Goal: Task Accomplishment & Management: Manage account settings

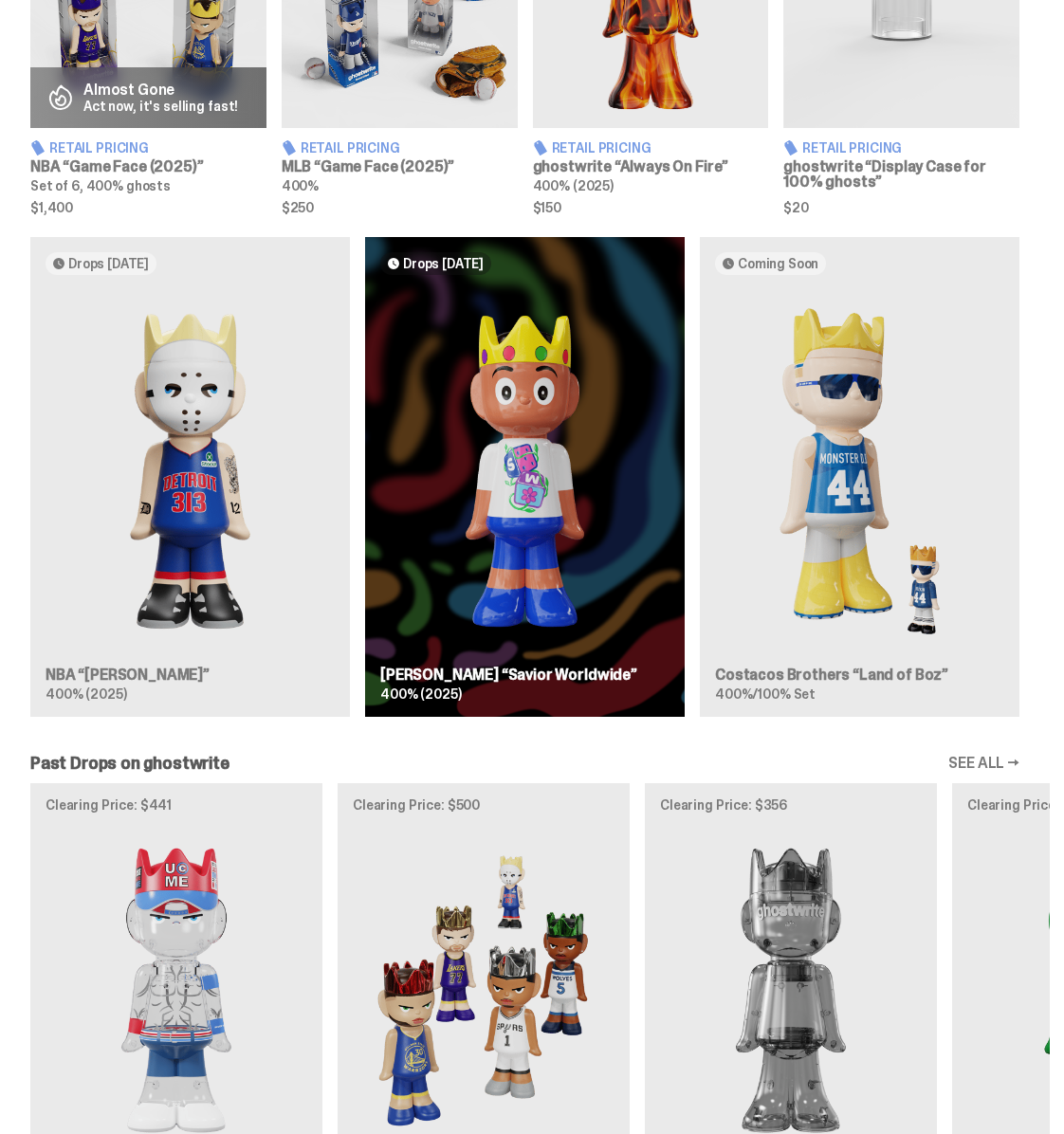
scroll to position [1060, 0]
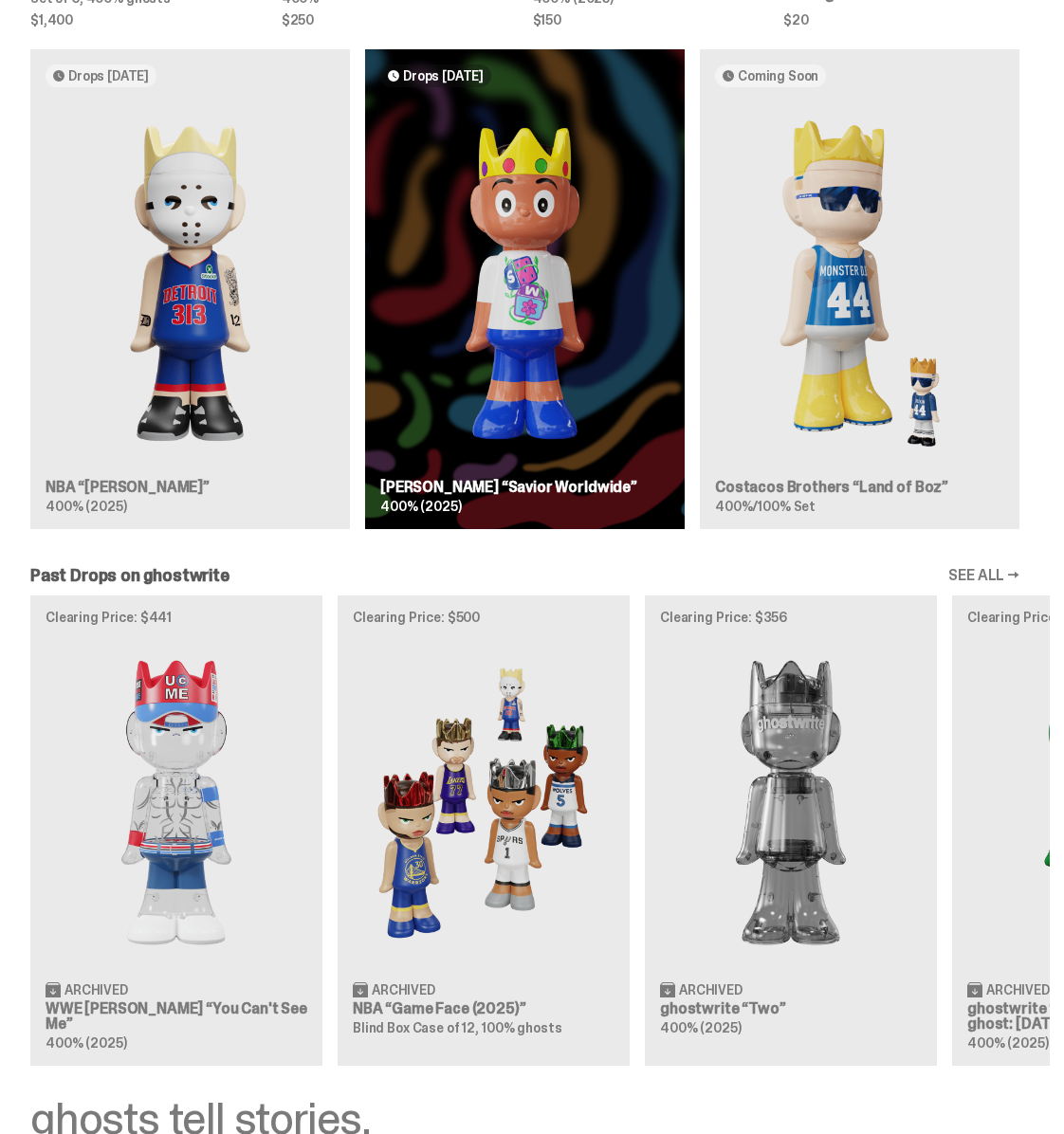
click at [188, 411] on div "Drops Oct 14 NBA “Eminem” 400% (2025) Drops Oct 23 Jae Tips “Savior Worldwide” …" at bounding box center [524, 296] width 1050 height 494
click at [190, 313] on div "Drops Oct 14 NBA “Eminem” 400% (2025) Drops Oct 23 Jae Tips “Savior Worldwide” …" at bounding box center [524, 296] width 1050 height 494
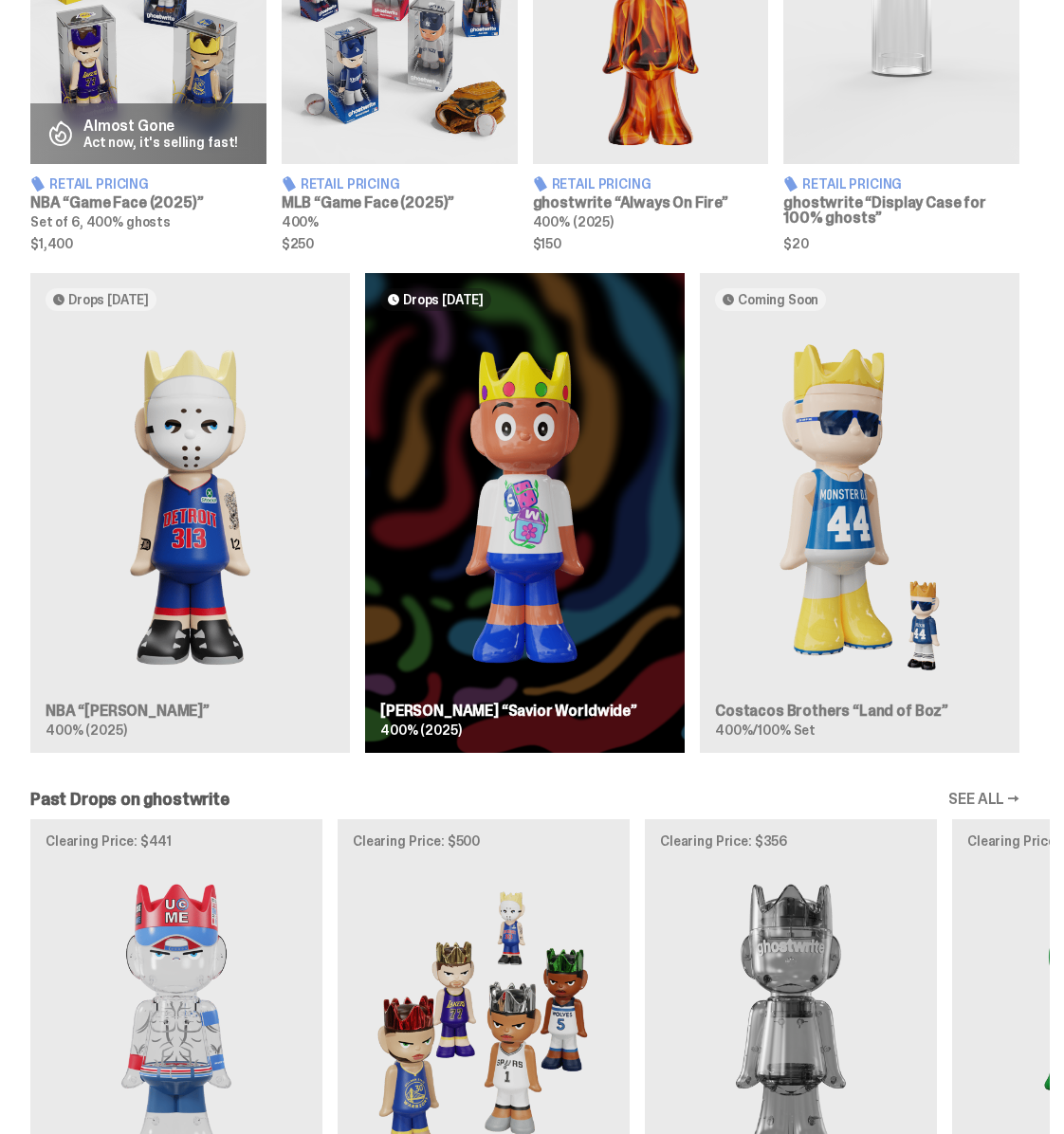
scroll to position [831, 0]
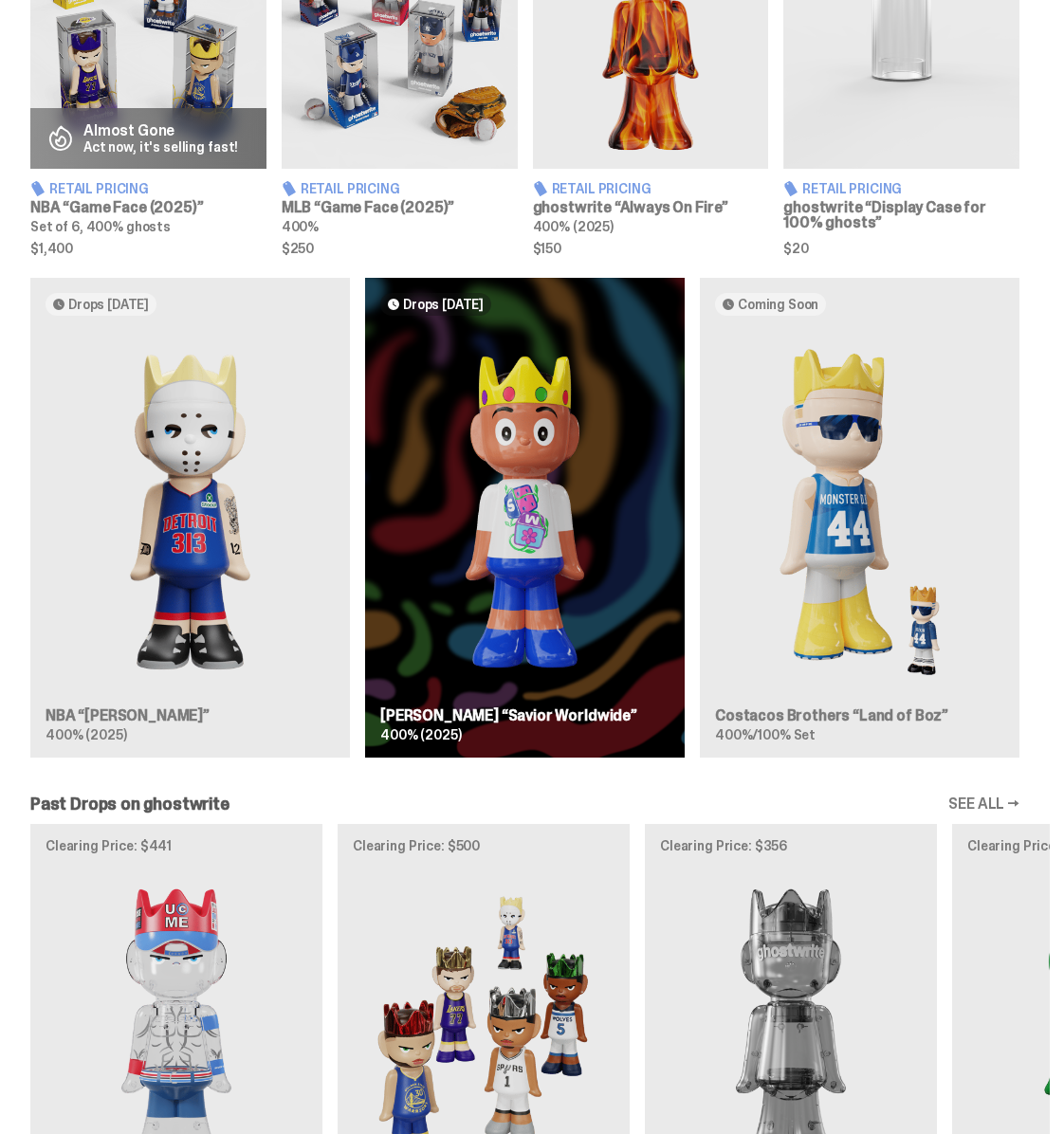
click at [460, 473] on div "Drops Oct 14 NBA “Eminem” 400% (2025) Drops Oct 23 Jae Tips “Savior Worldwide” …" at bounding box center [524, 524] width 1050 height 494
click at [567, 495] on div "Drops Oct 14 NBA “Eminem” 400% (2025) Drops Oct 23 Jae Tips “Savior Worldwide” …" at bounding box center [524, 524] width 1050 height 494
click at [537, 542] on div "Drops Oct 14 NBA “Eminem” 400% (2025) Drops Oct 23 Jae Tips “Savior Worldwide” …" at bounding box center [524, 524] width 1050 height 494
click at [886, 537] on div "Drops Oct 14 NBA “Eminem” 400% (2025) Drops Oct 23 Jae Tips “Savior Worldwide” …" at bounding box center [524, 524] width 1050 height 494
click at [831, 535] on div "Drops Oct 14 NBA “Eminem” 400% (2025) Drops Oct 23 Jae Tips “Savior Worldwide” …" at bounding box center [524, 524] width 1050 height 494
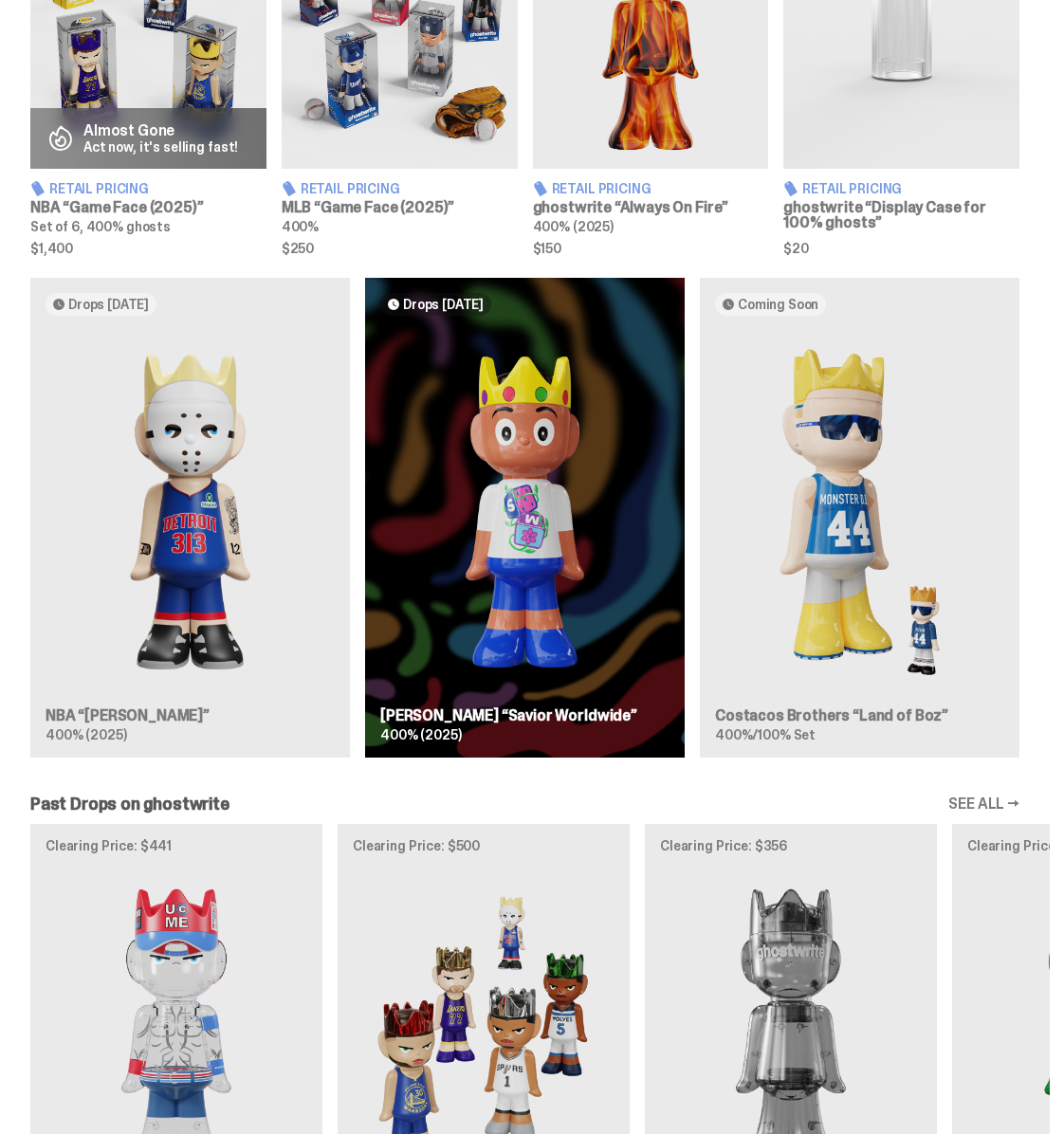
click at [517, 507] on div "Drops Oct 14 NBA “Eminem” 400% (2025) Drops Oct 23 Jae Tips “Savior Worldwide” …" at bounding box center [524, 524] width 1050 height 494
click at [294, 500] on div "Drops Oct 14 NBA “Eminem” 400% (2025) Drops Oct 23 Jae Tips “Savior Worldwide” …" at bounding box center [524, 524] width 1050 height 494
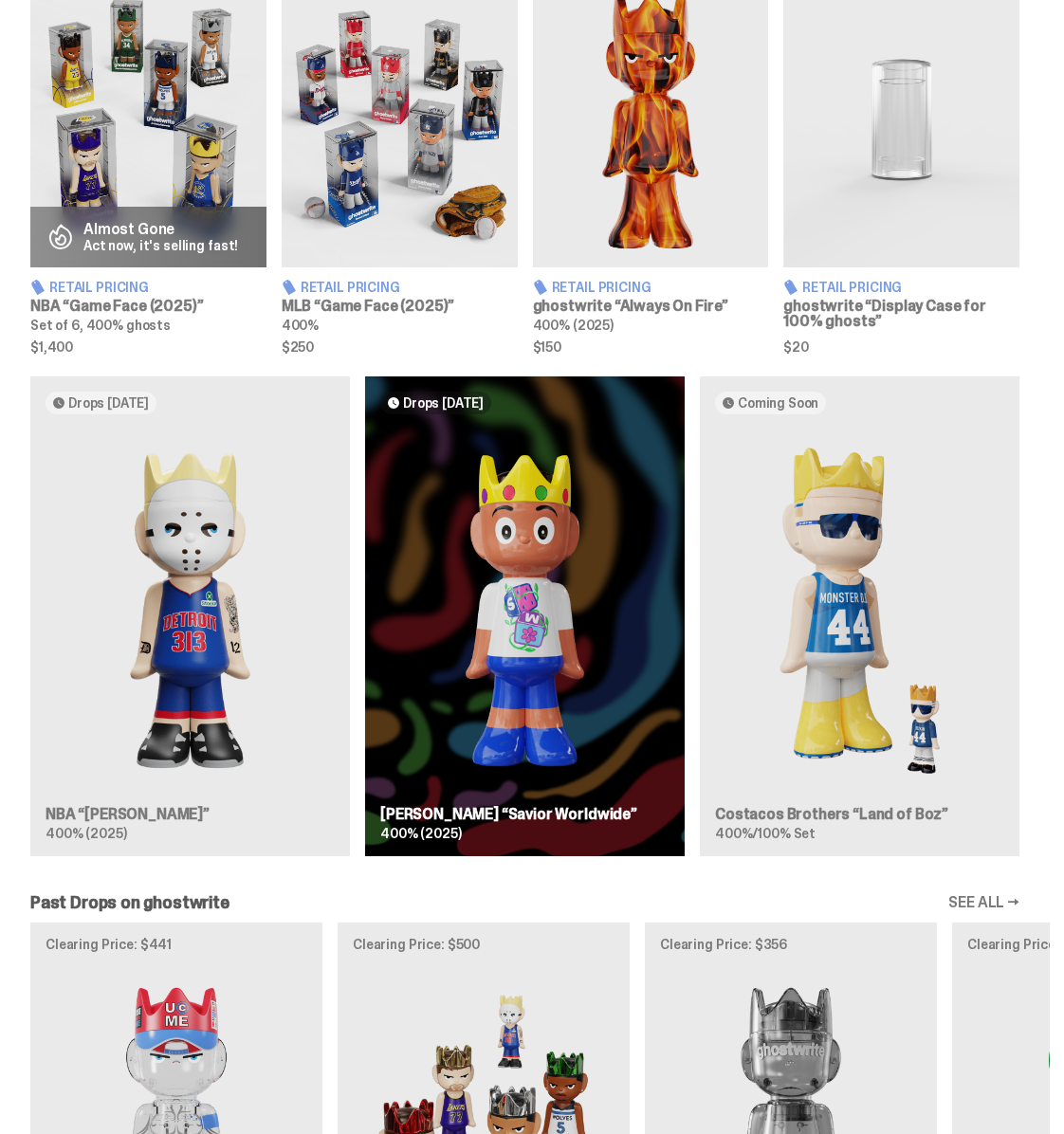
click at [291, 669] on div "Drops Oct 14 NBA “Eminem” 400% (2025) Drops Oct 23 Jae Tips “Savior Worldwide” …" at bounding box center [524, 623] width 1050 height 494
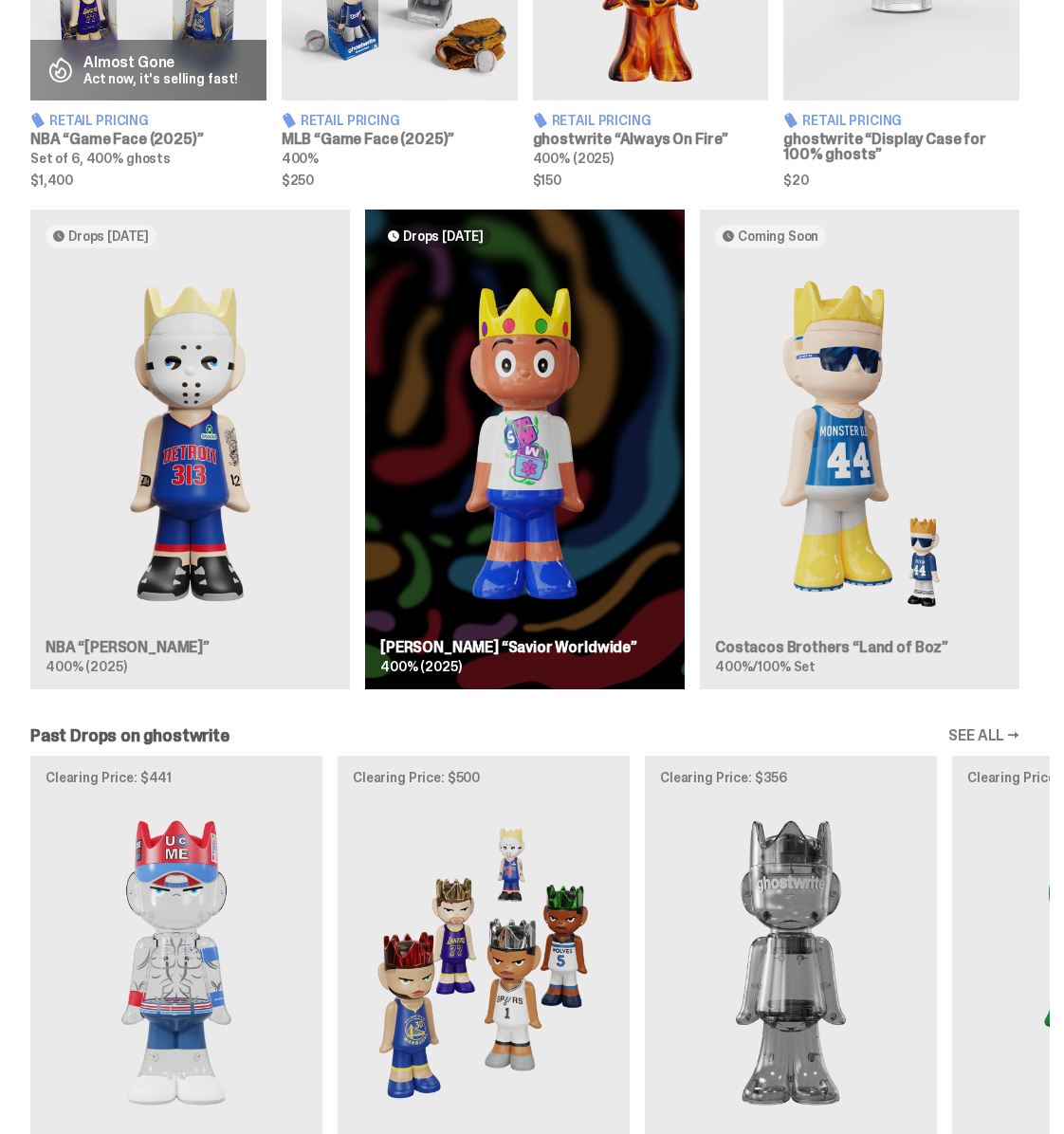
scroll to position [850, 0]
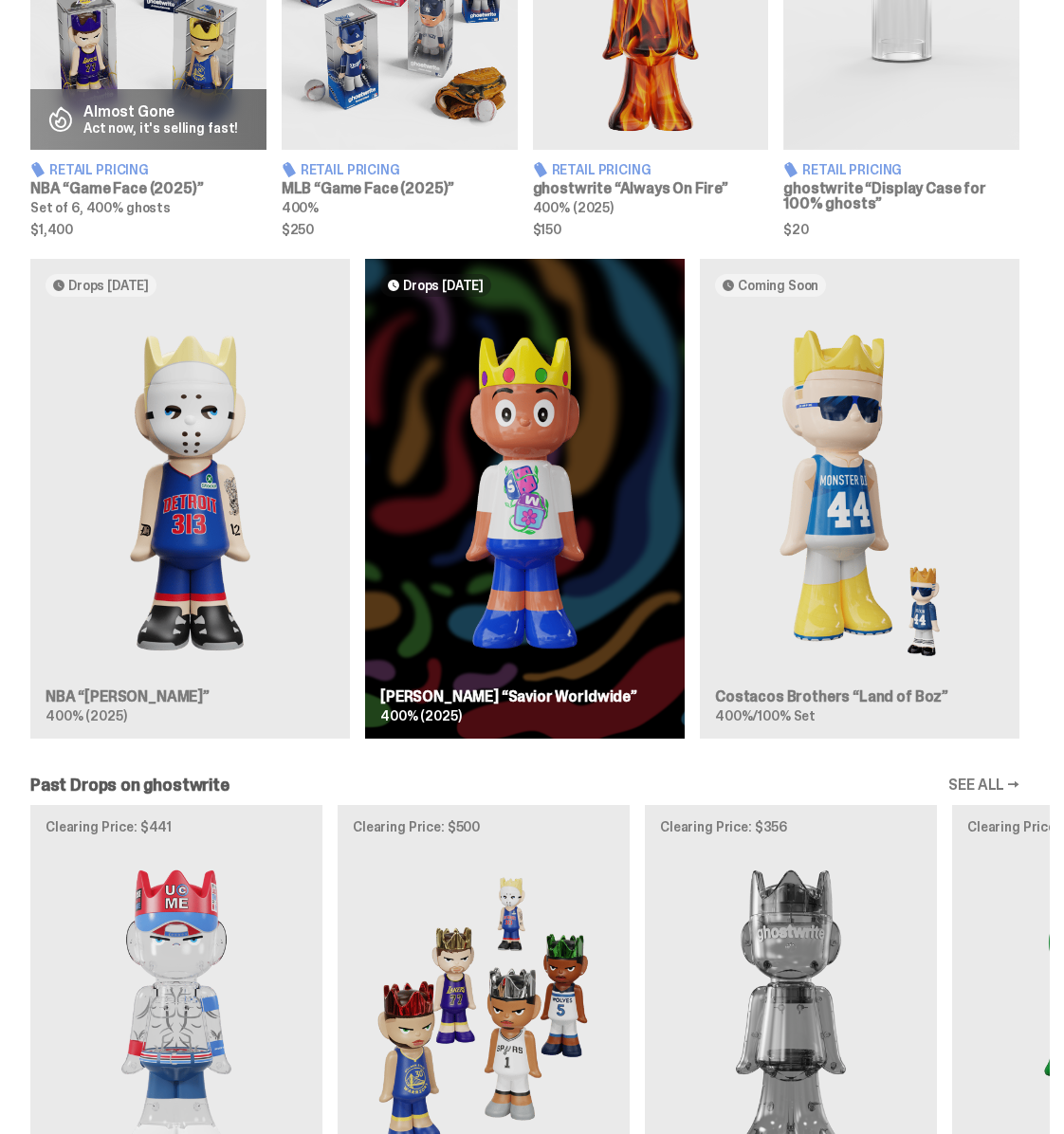
click at [197, 500] on div "Drops Oct 14 NBA “Eminem” 400% (2025) Drops Oct 23 Jae Tips “Savior Worldwide” …" at bounding box center [524, 505] width 1050 height 494
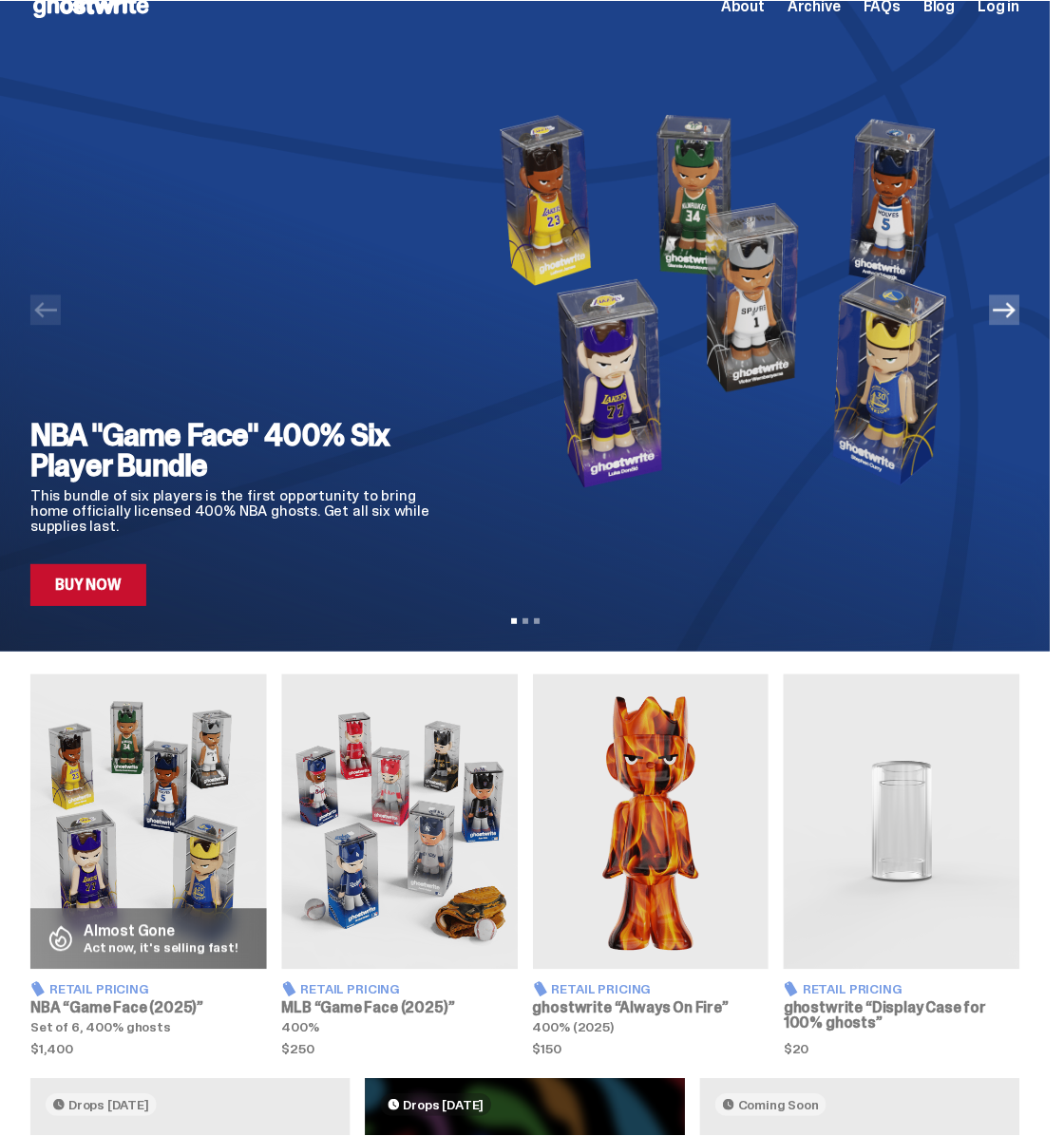
scroll to position [0, 0]
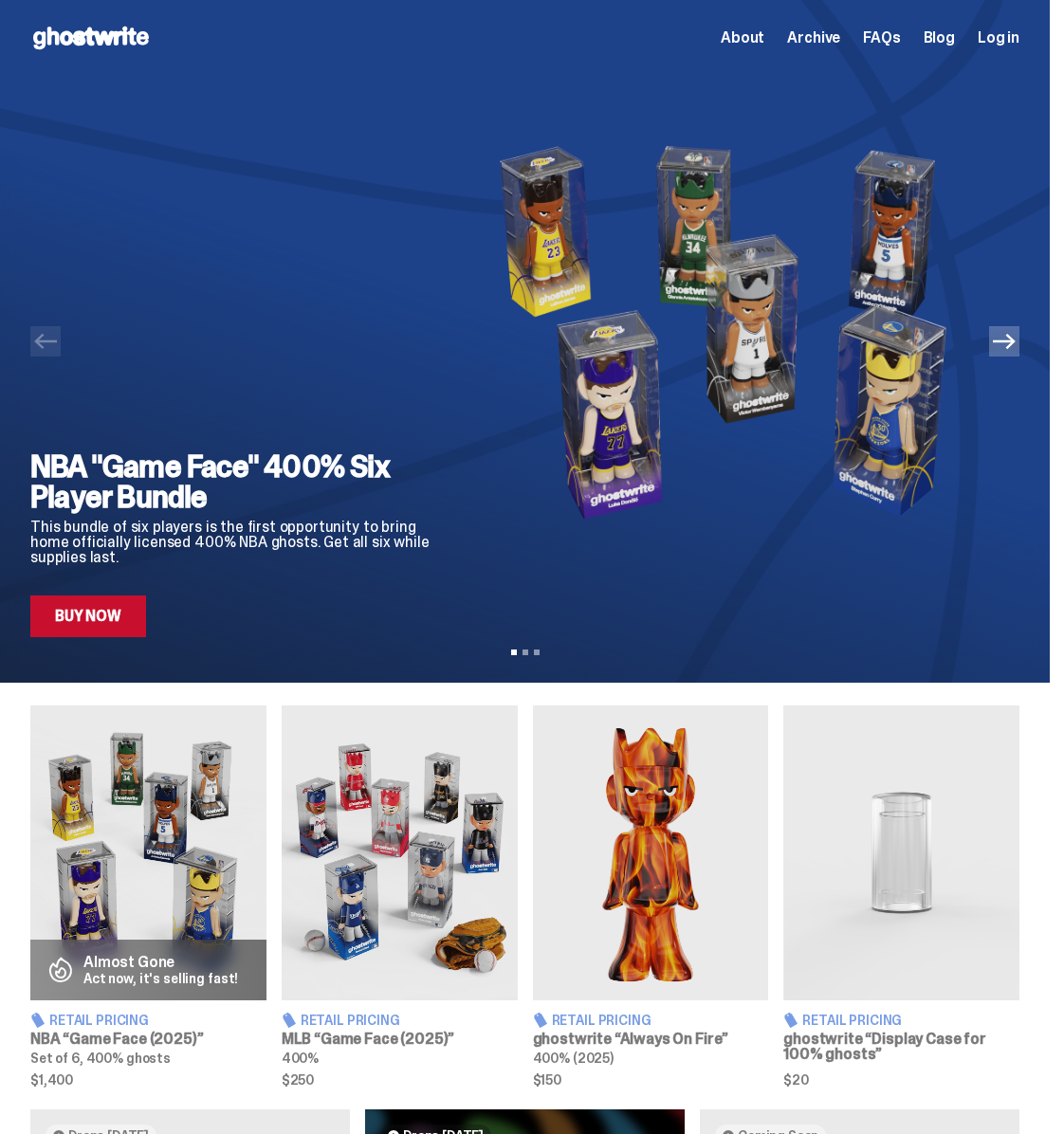
click at [1016, 342] on icon "Next" at bounding box center [1005, 342] width 23 height 15
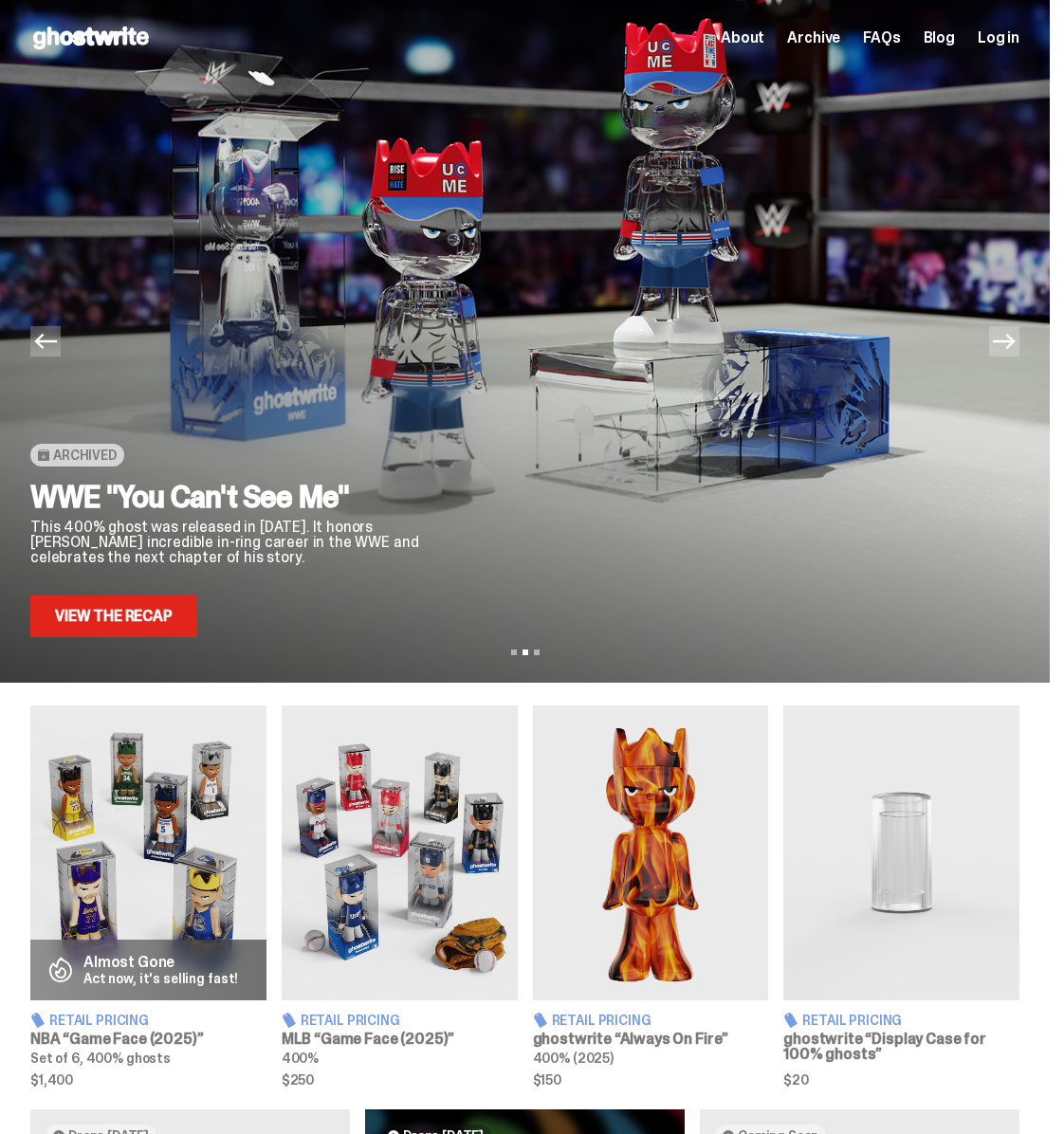
click at [1016, 342] on icon "Next" at bounding box center [1005, 342] width 23 height 15
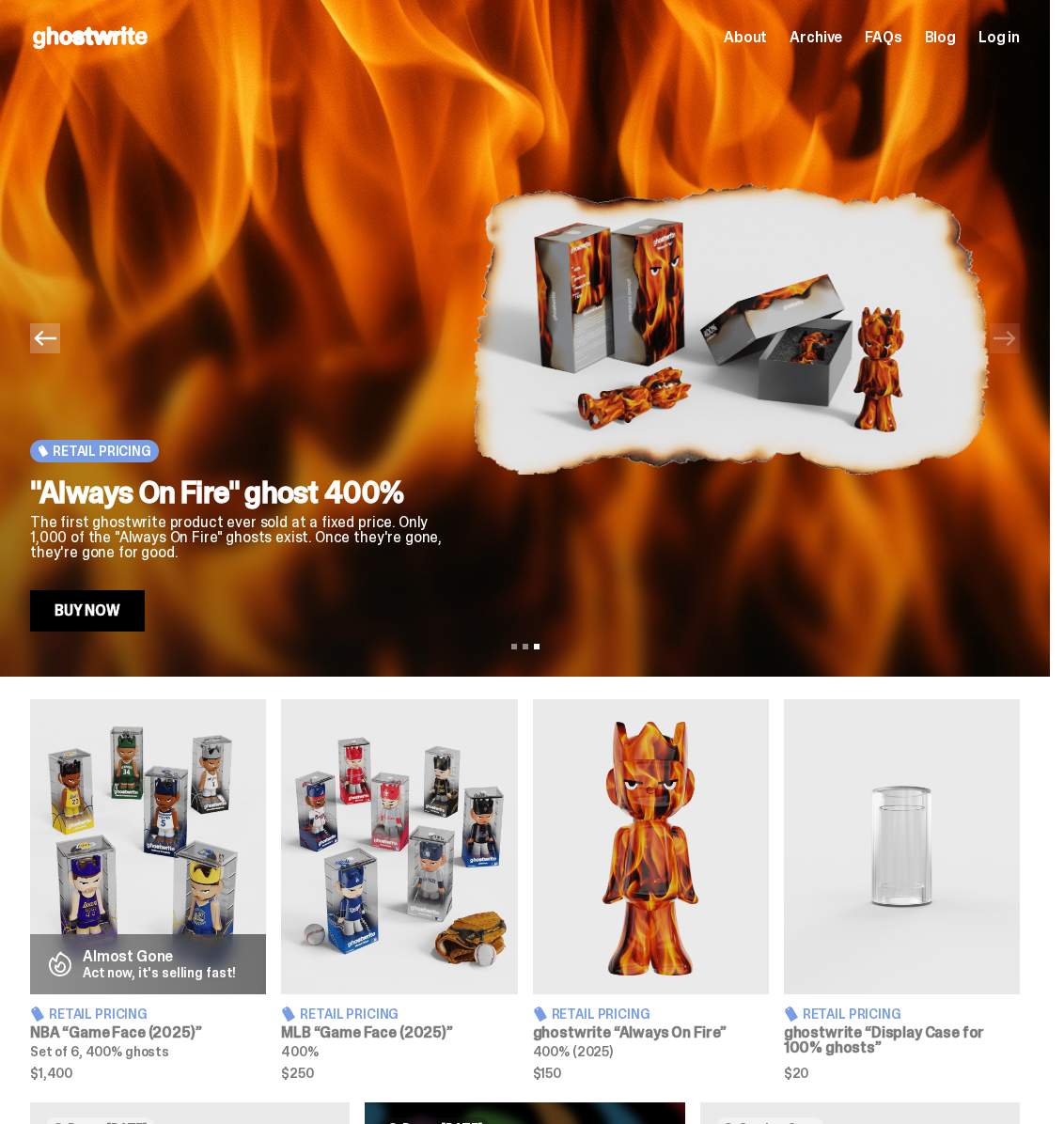
click at [34, 350] on button "Previous" at bounding box center [45, 339] width 30 height 30
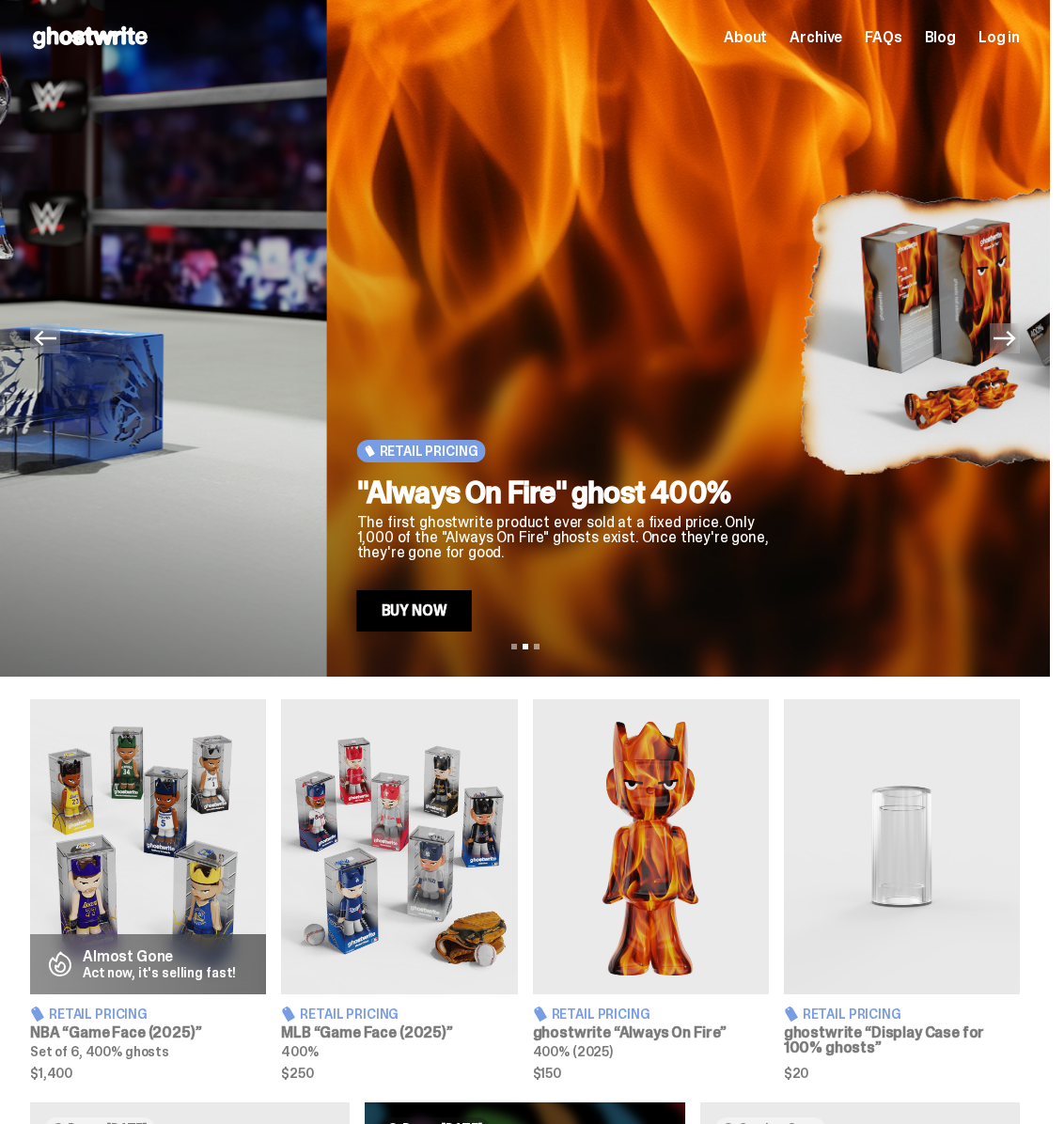
click at [34, 350] on button "Previous" at bounding box center [45, 339] width 30 height 30
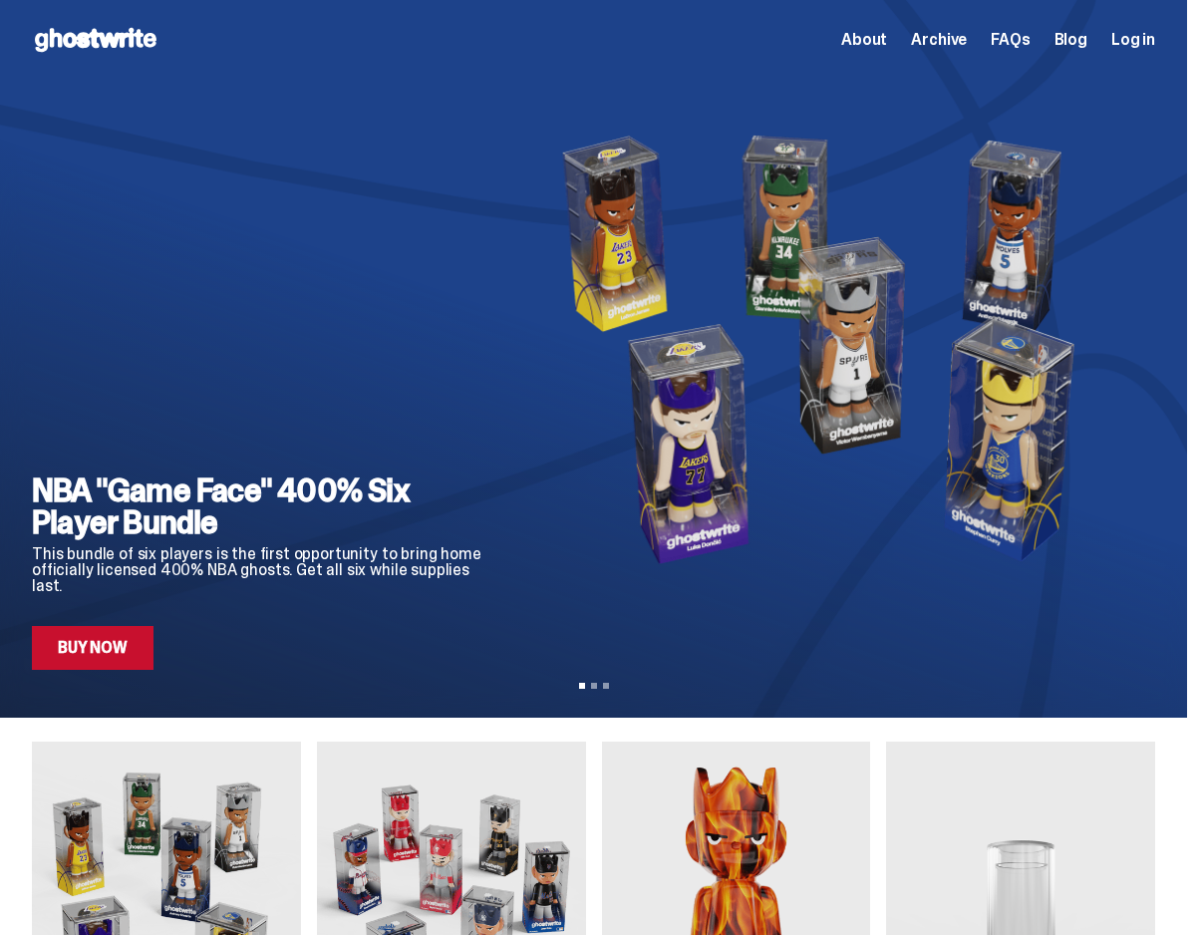
click at [1155, 40] on span "Log in" at bounding box center [1133, 40] width 44 height 16
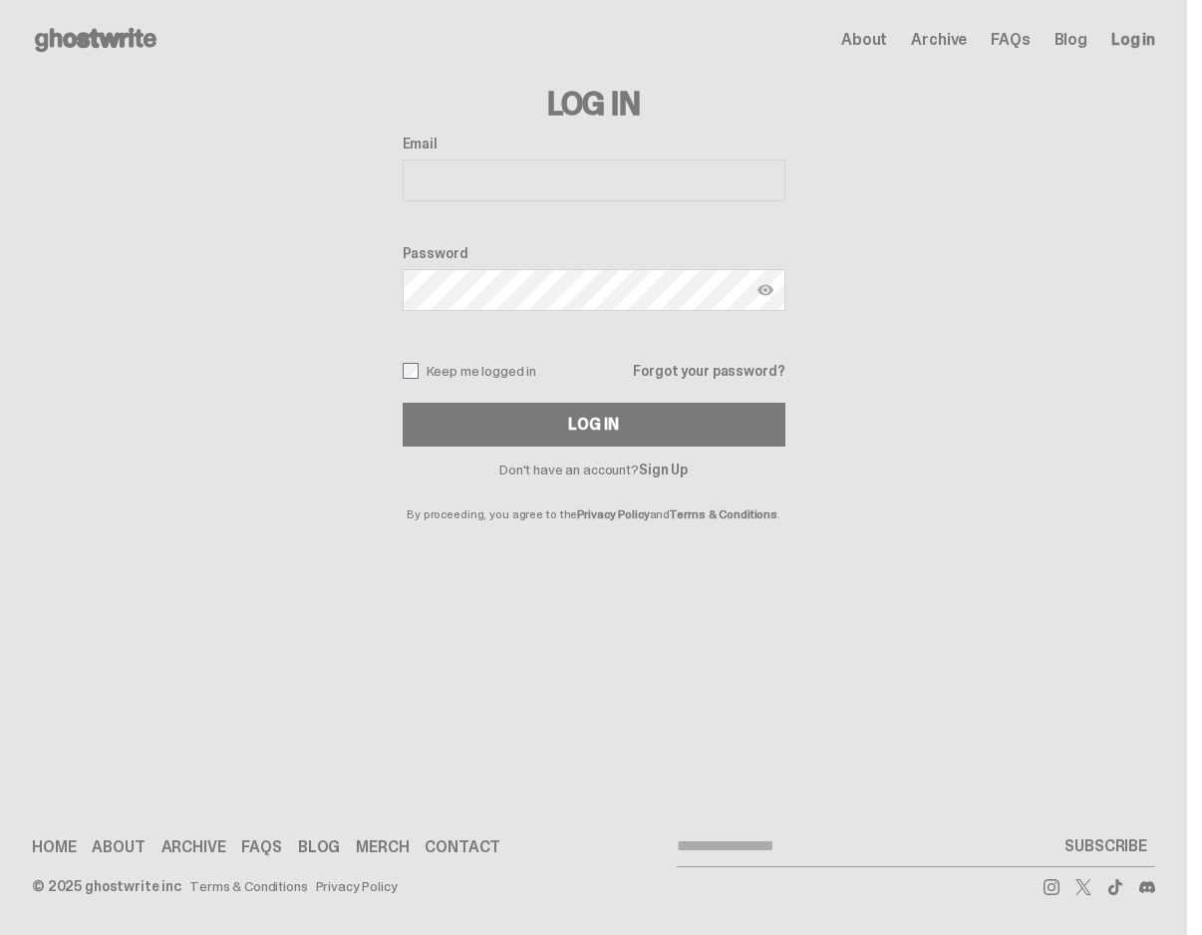
click at [583, 184] on input "Email" at bounding box center [594, 180] width 383 height 42
type input "**********"
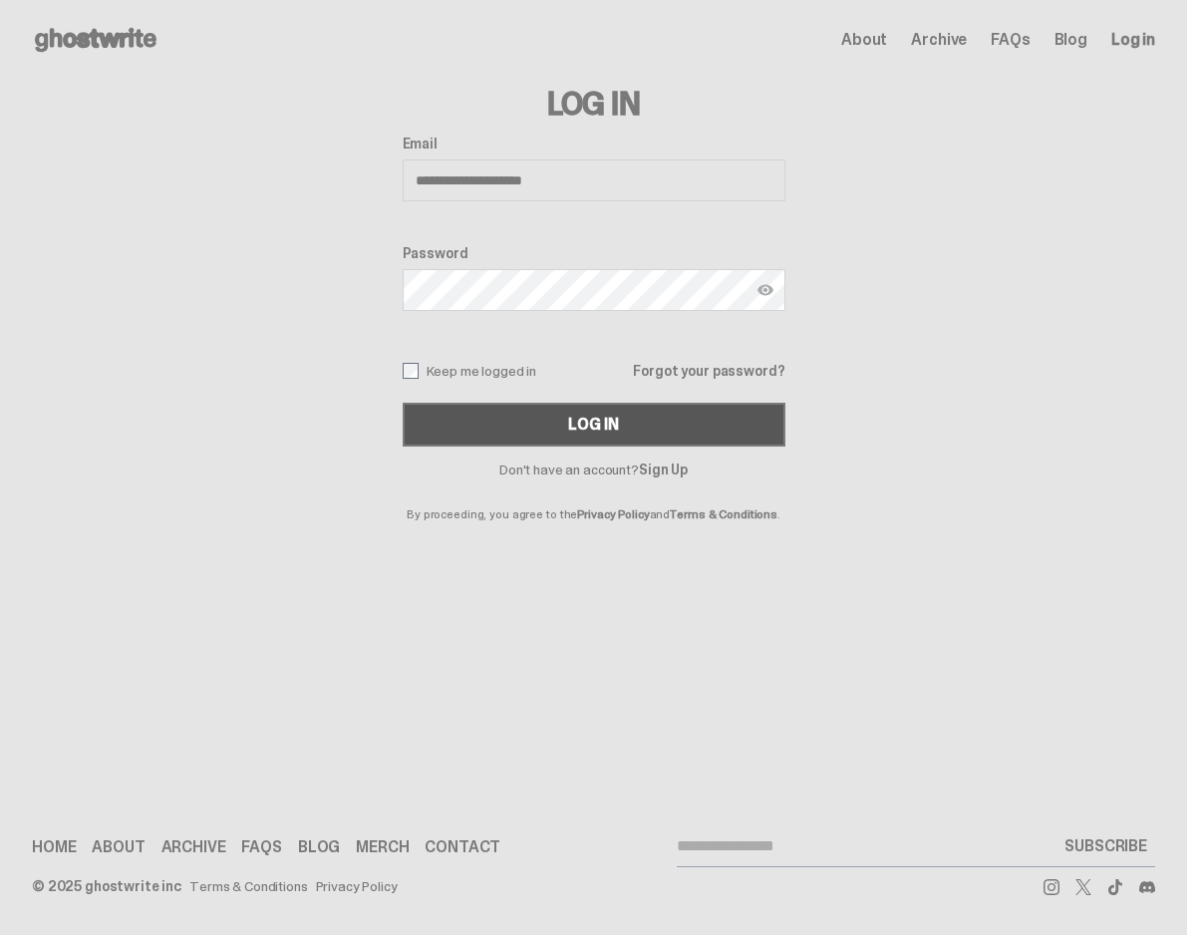
click at [638, 417] on button "Log In" at bounding box center [594, 425] width 383 height 44
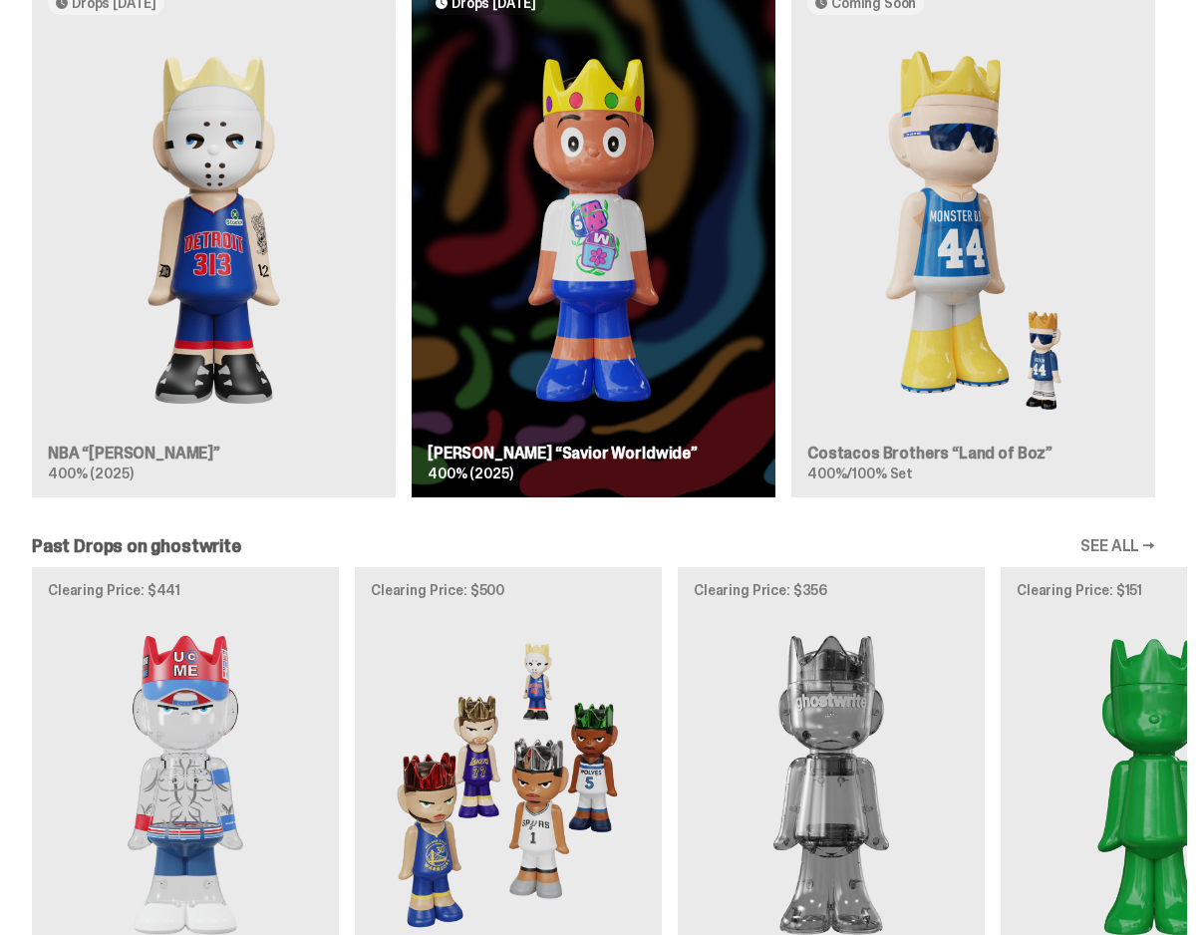
scroll to position [1225, 0]
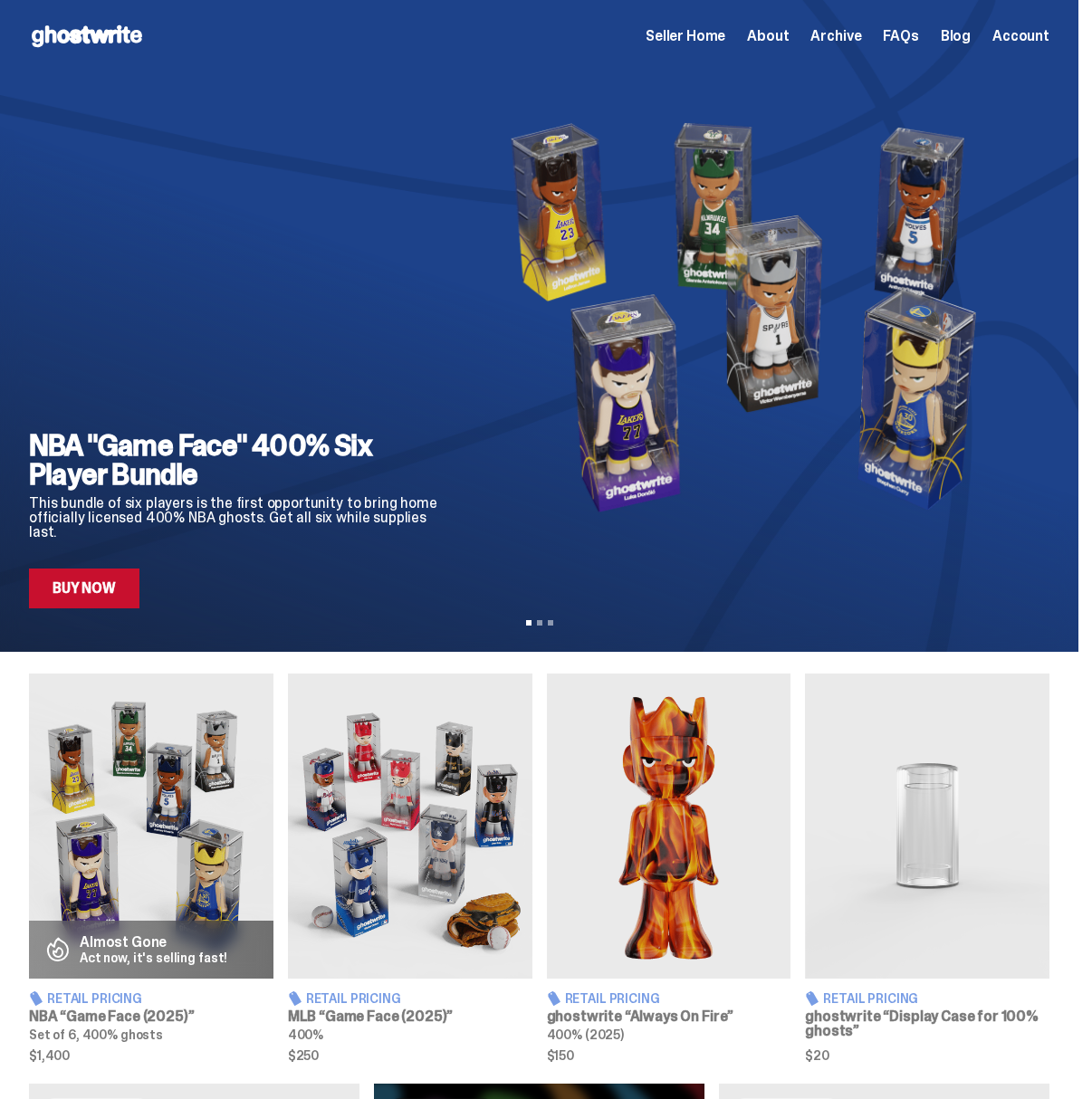
click at [716, 36] on span "Seller Home" at bounding box center [686, 36] width 80 height 15
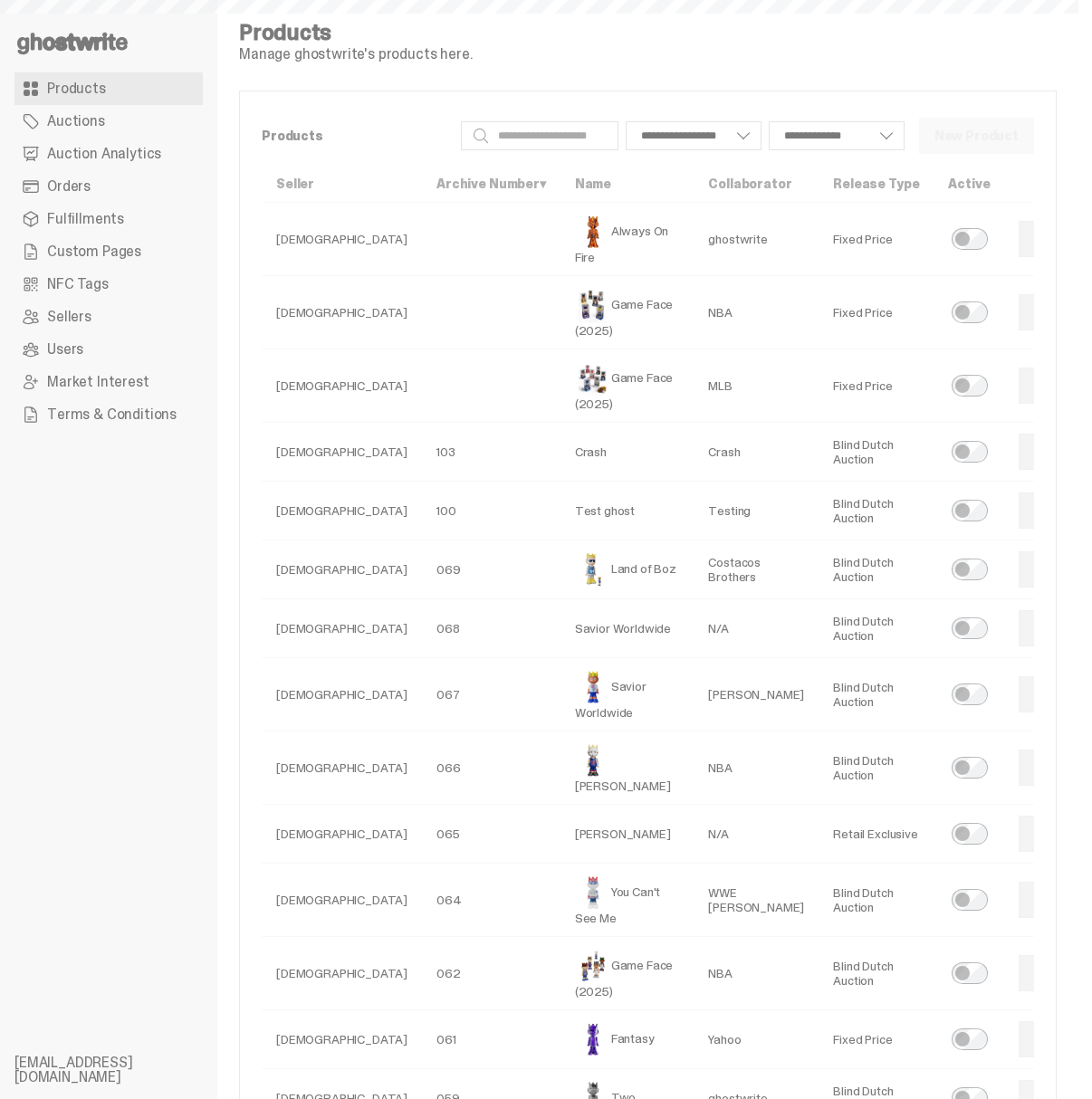
select select
click at [88, 115] on span "Auctions" at bounding box center [76, 122] width 58 height 15
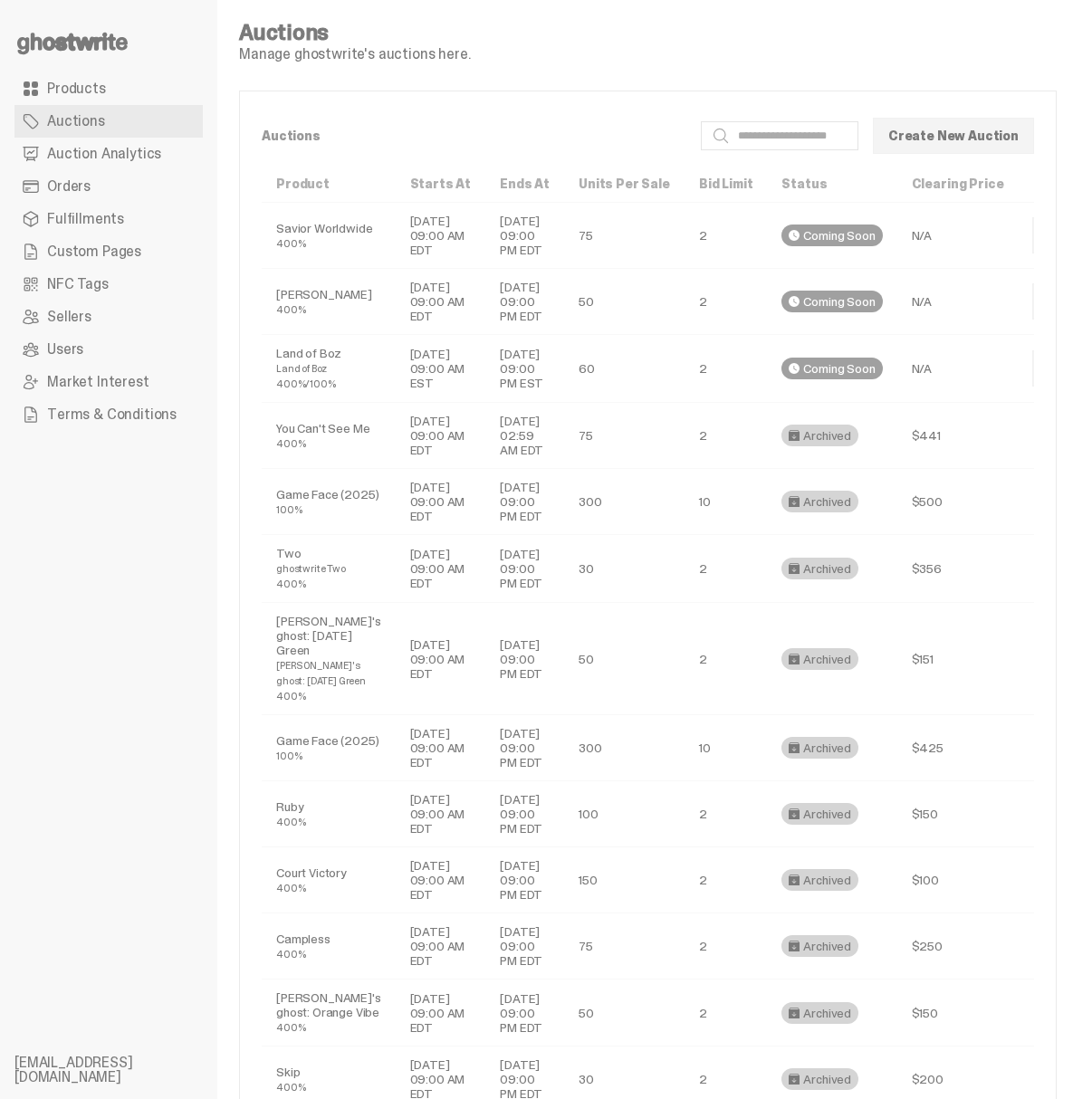
drag, startPoint x: 490, startPoint y: 428, endPoint x: 419, endPoint y: 378, distance: 86.8
click at [419, 378] on tr "Land of Boz Land of [GEOGRAPHIC_DATA] 400%/100% [DATE] 09:00 AM EST [DATE] 09:0…" at bounding box center [733, 369] width 944 height 68
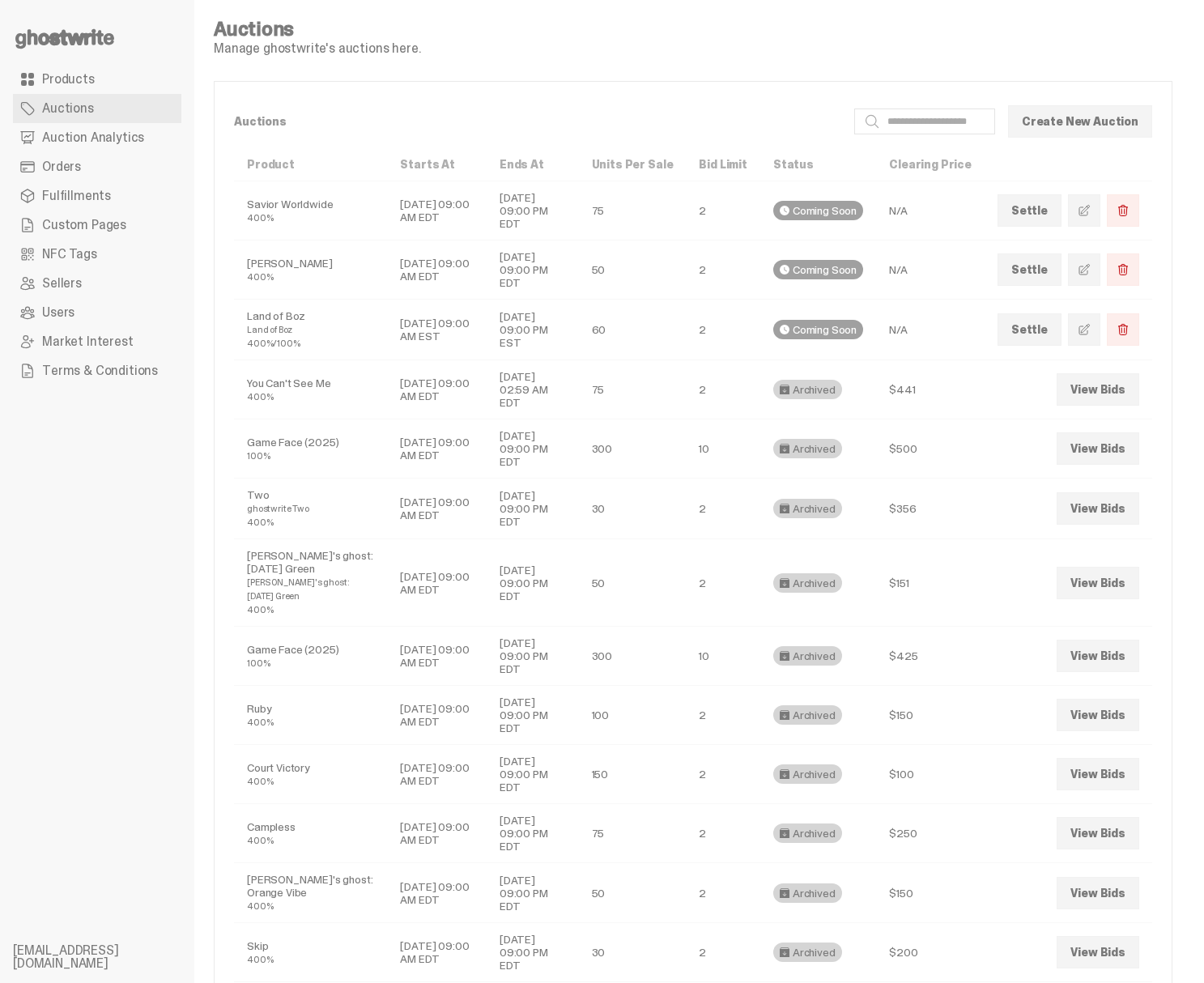
click at [470, 330] on td "[DATE] 09:00 AM EST" at bounding box center [436, 330] width 99 height 61
